Goal: Check status: Check status

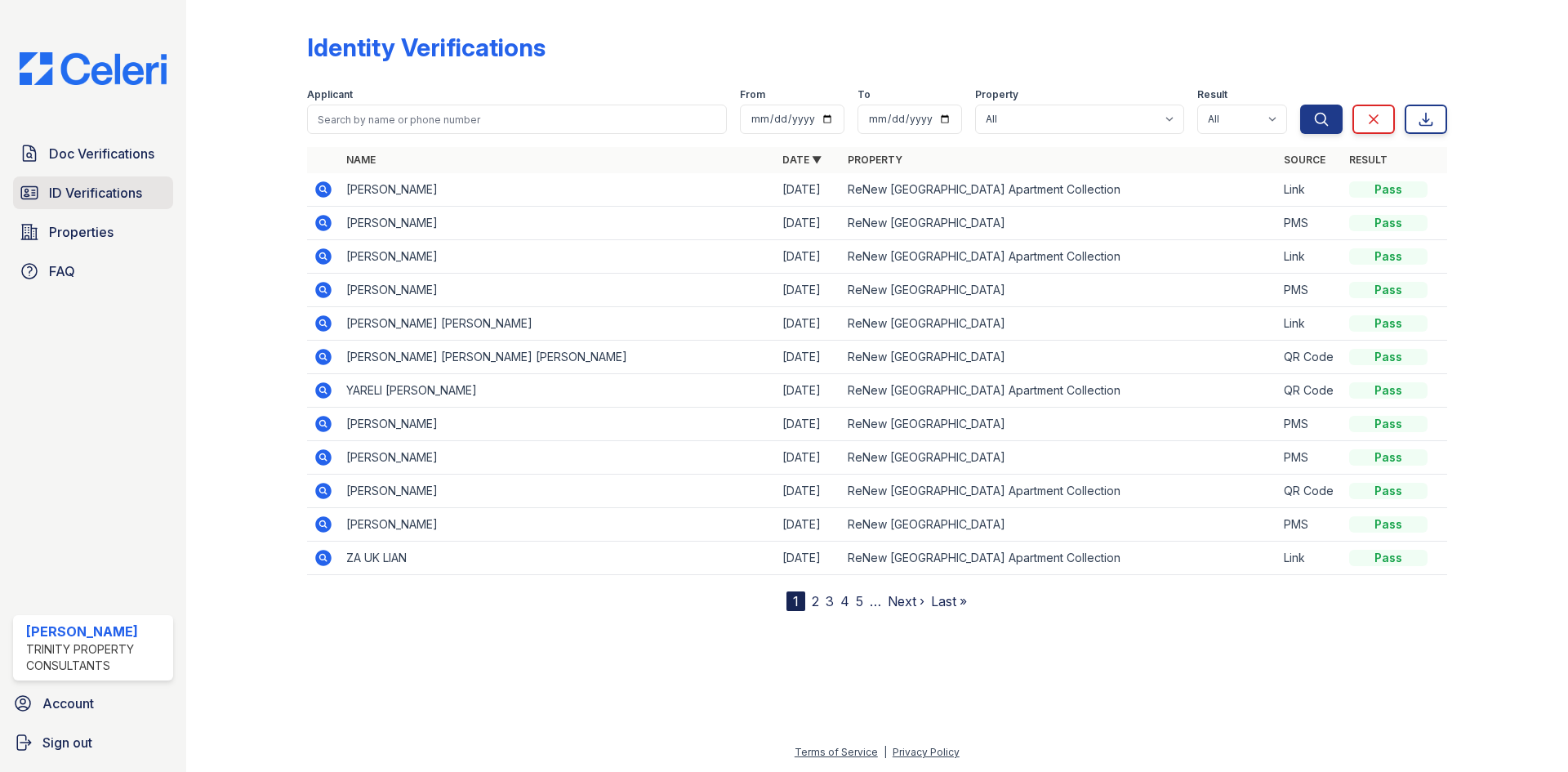
click at [49, 202] on span "ID Verifications" at bounding box center [95, 193] width 93 height 19
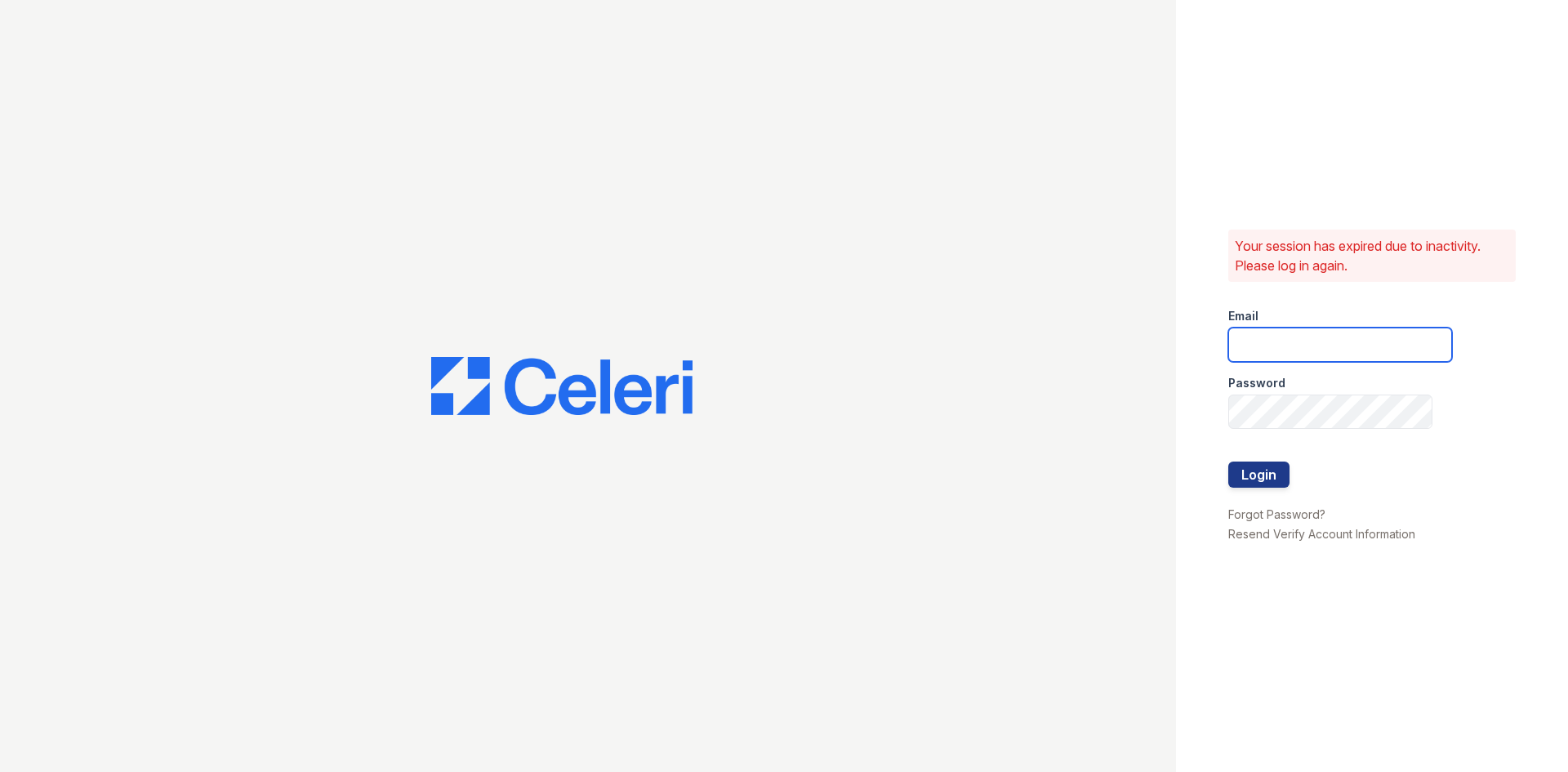
type input "tgibson@trinity-pm.com"
click at [1267, 474] on button "Login" at bounding box center [1259, 475] width 61 height 26
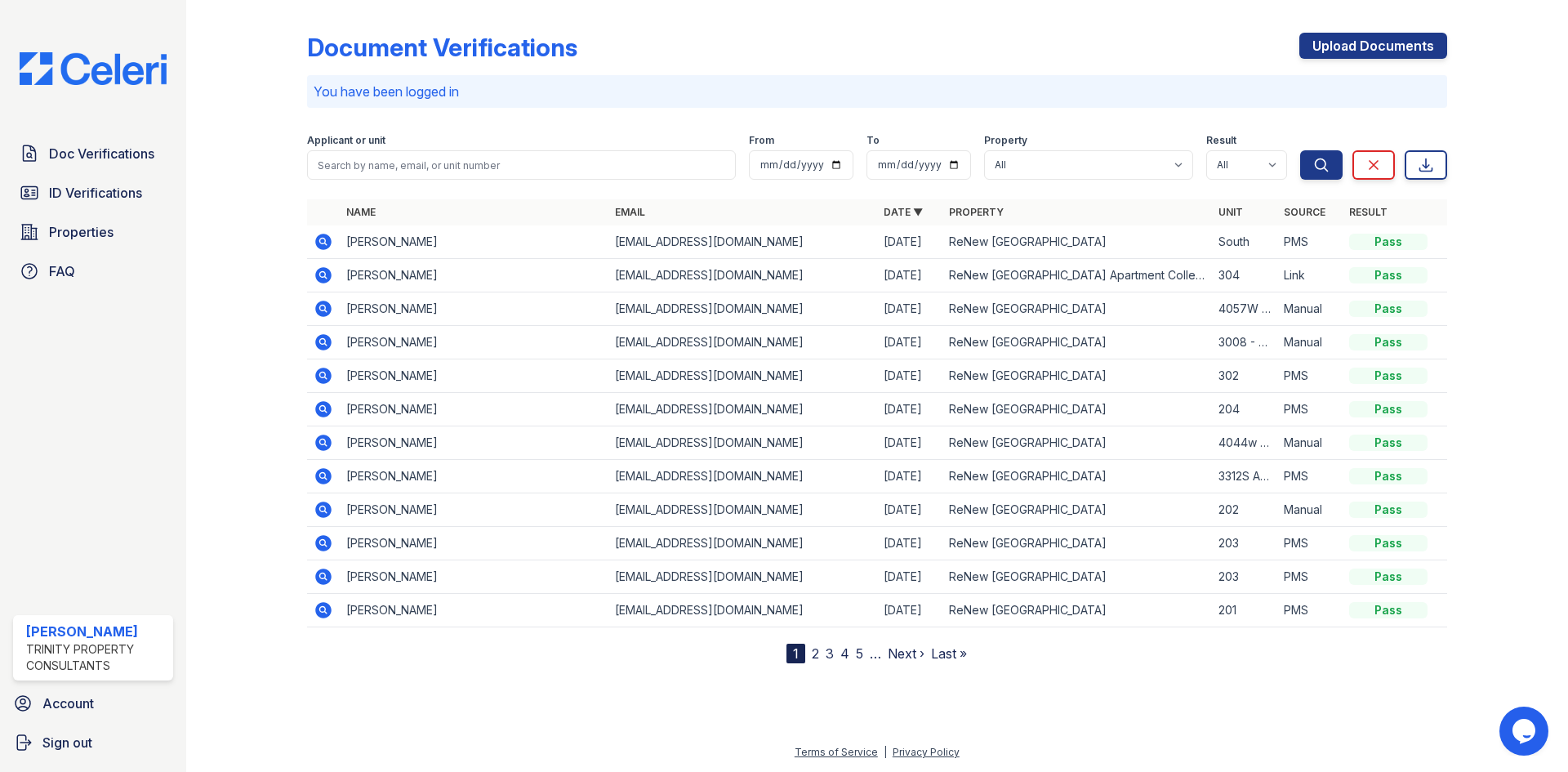
click at [497, 139] on div "Applicant or unit" at bounding box center [522, 142] width 429 height 17
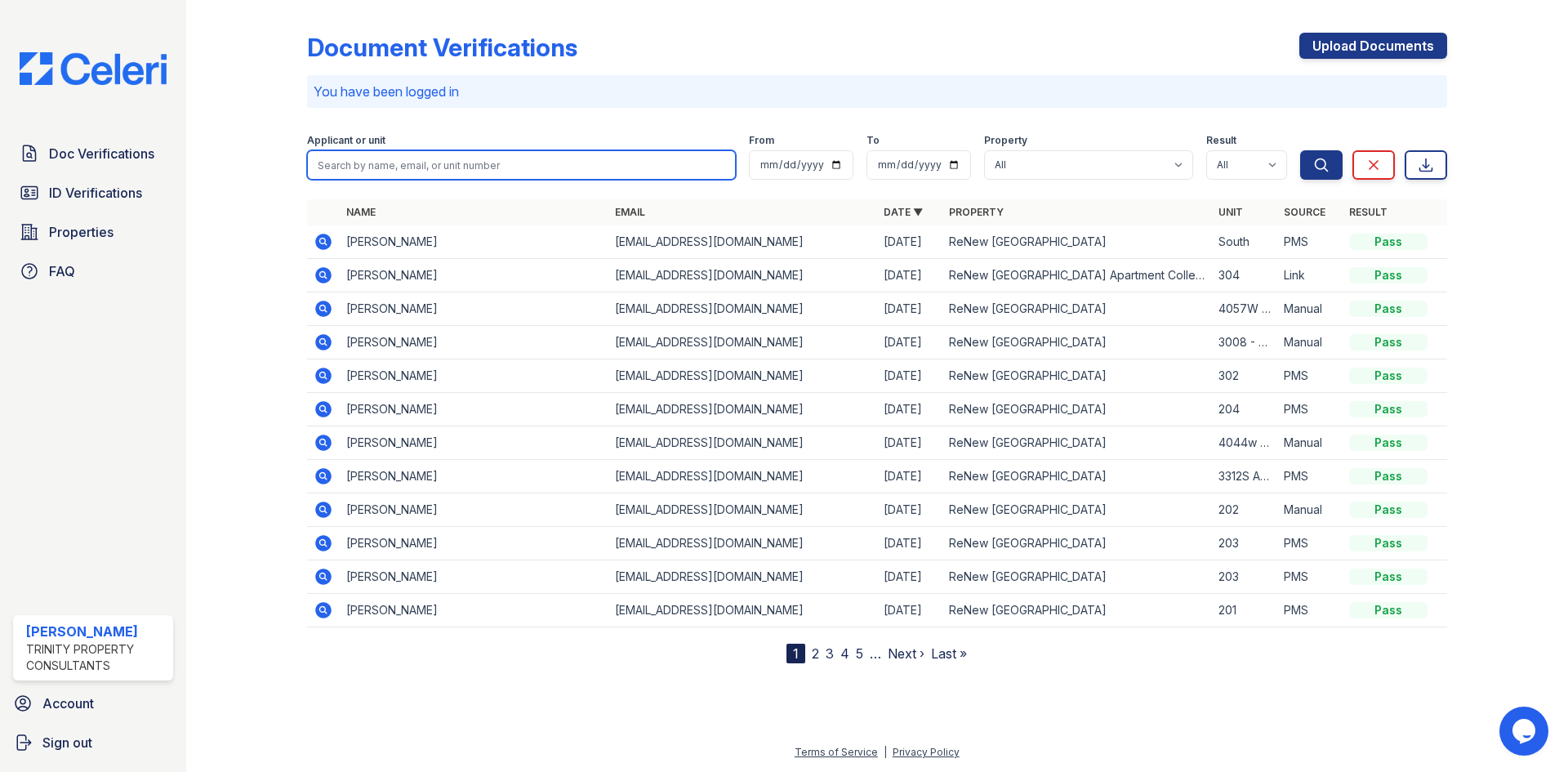
click at [496, 156] on input "search" at bounding box center [522, 166] width 429 height 30
type input "kosc"
click at [1301, 151] on button "Search" at bounding box center [1322, 166] width 42 height 30
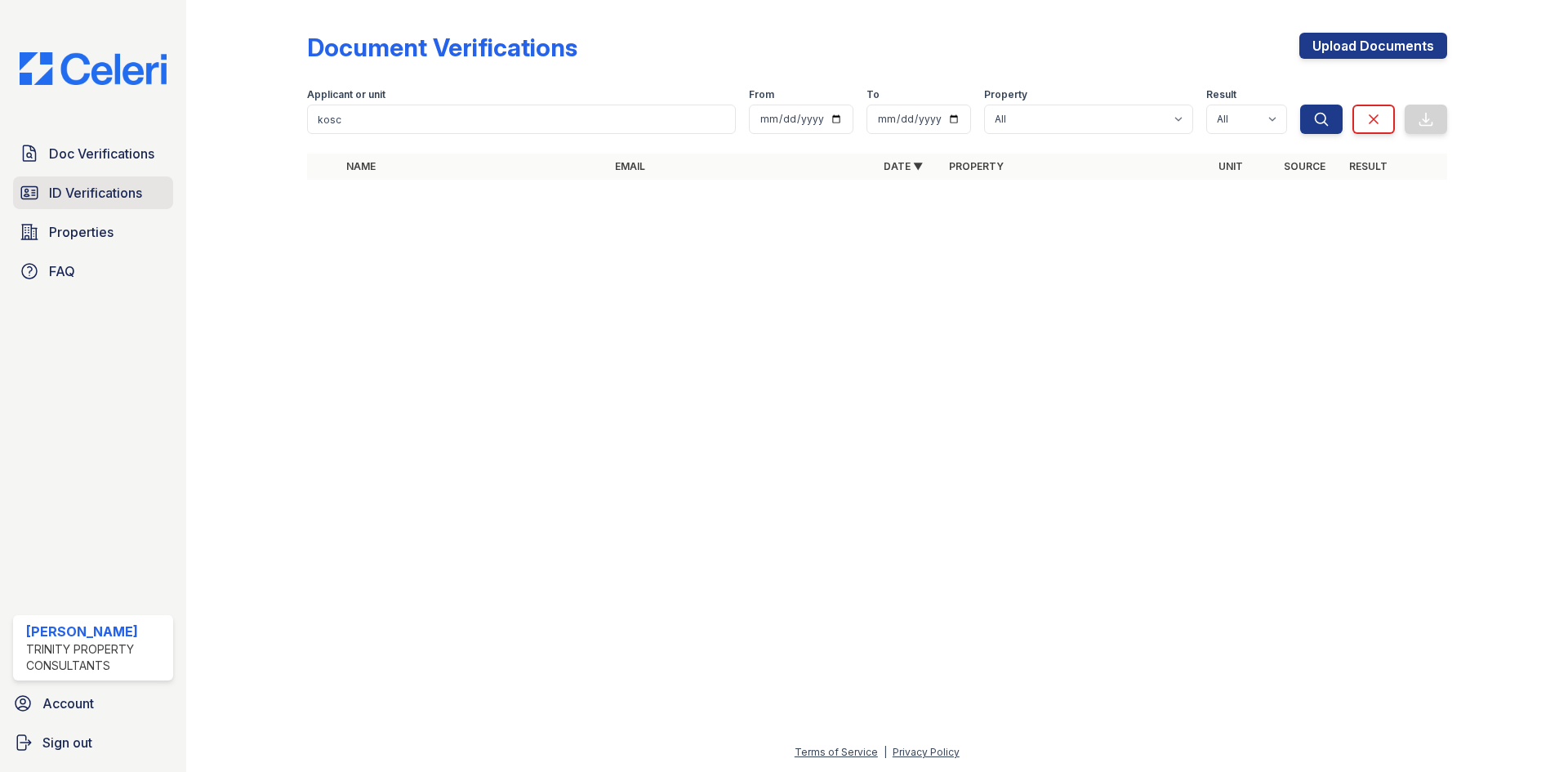
click at [76, 197] on span "ID Verifications" at bounding box center [95, 193] width 93 height 19
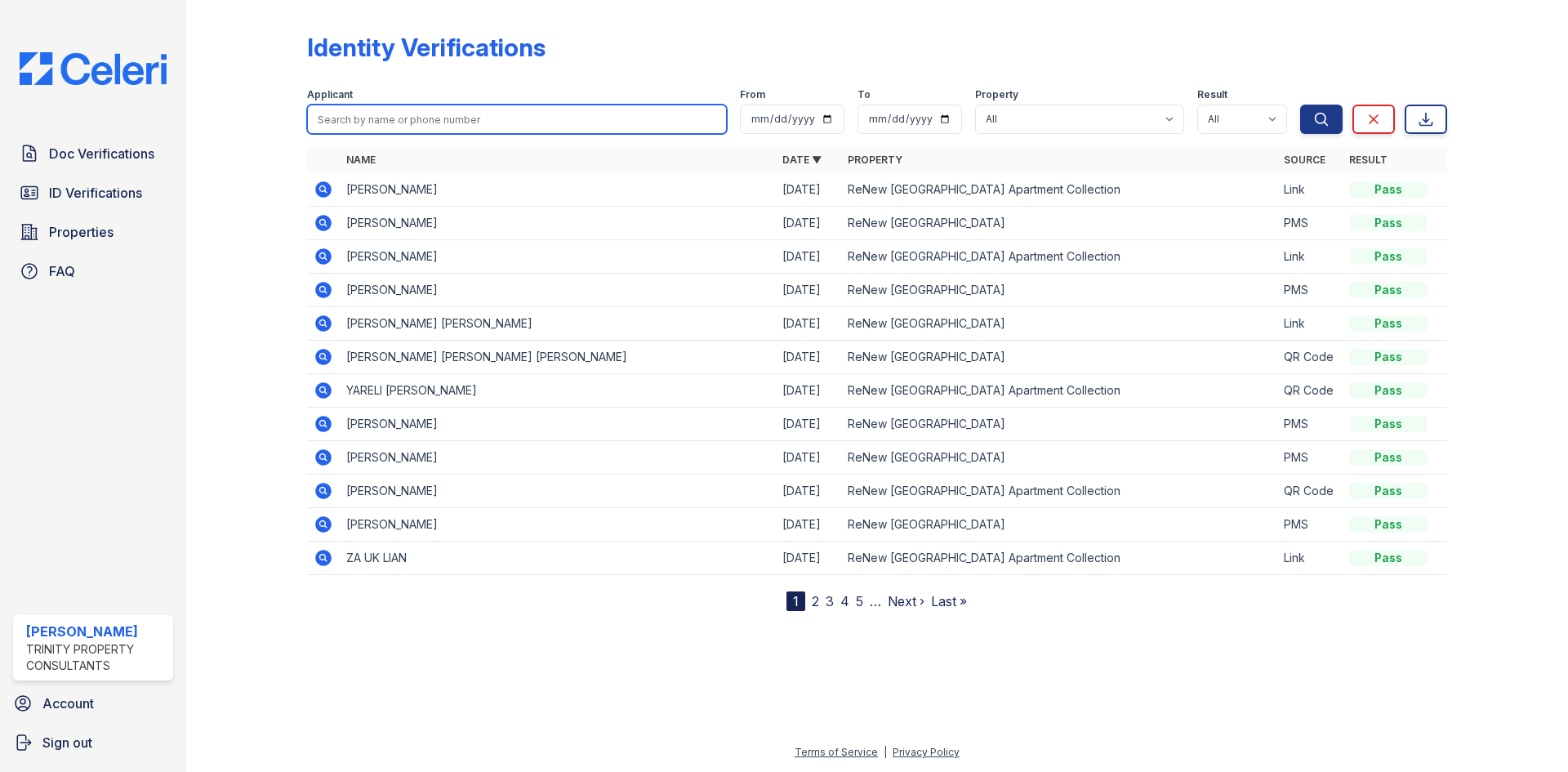
click at [362, 106] on input "search" at bounding box center [517, 119] width 420 height 30
type input "kosc"
click at [1301, 104] on button "Search" at bounding box center [1322, 119] width 42 height 30
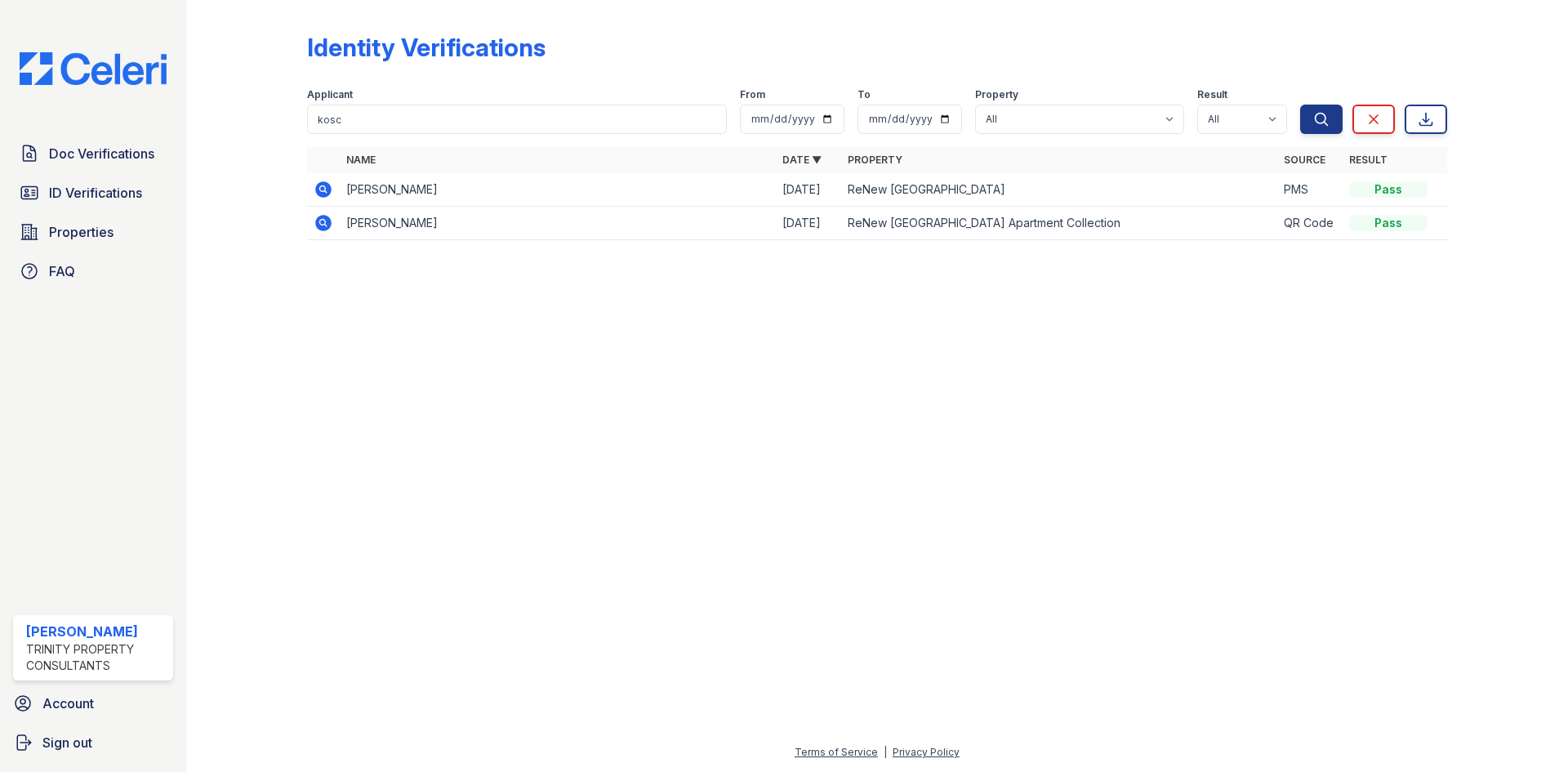
click at [364, 302] on div at bounding box center [877, 513] width 1330 height 460
click at [327, 225] on icon at bounding box center [323, 223] width 17 height 17
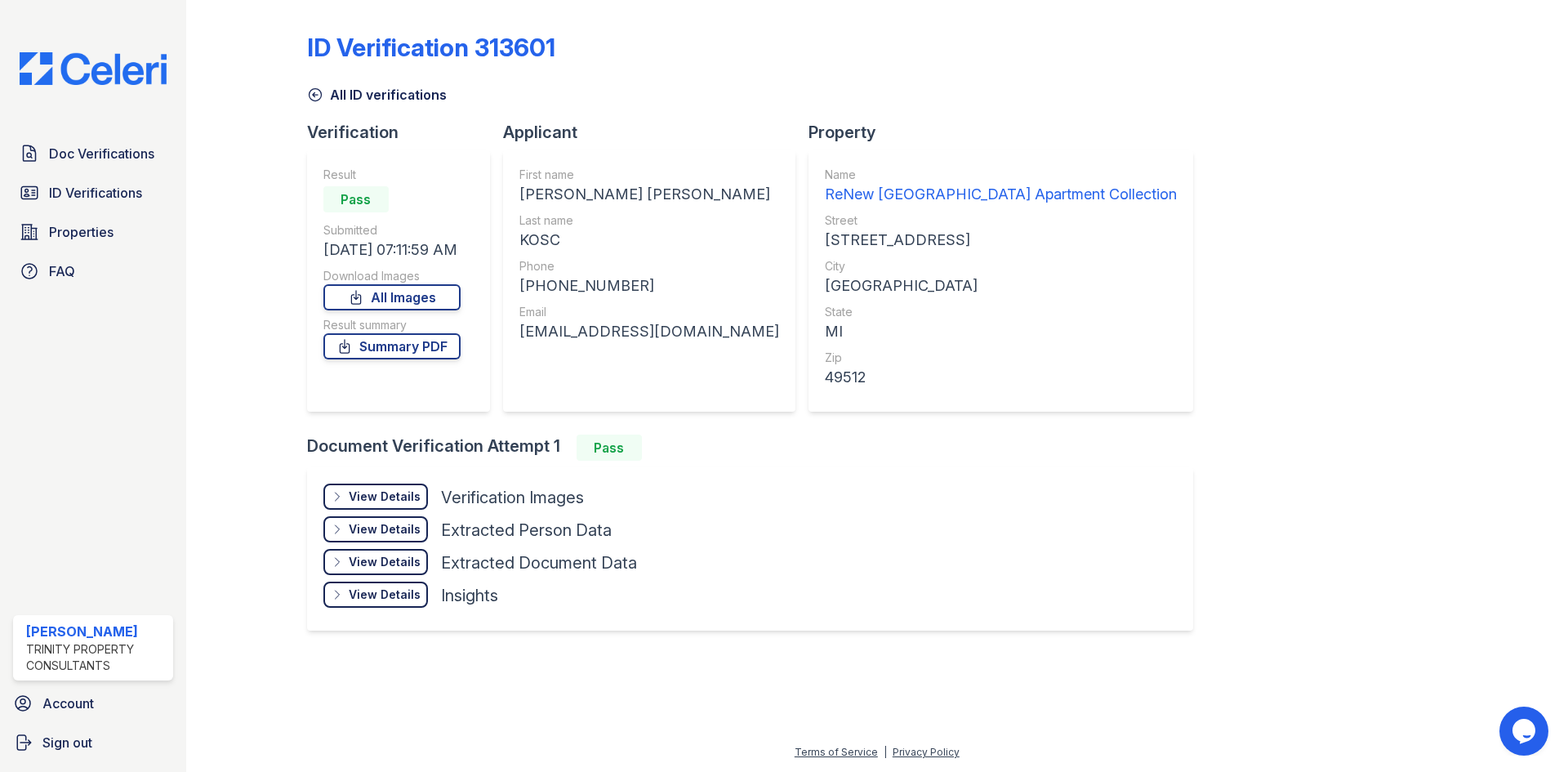
click at [1094, 417] on div "ID Verification 313601 All ID verifications Verification Result Pass Submitted …" at bounding box center [878, 329] width 1141 height 648
